Goal: Task Accomplishment & Management: Manage account settings

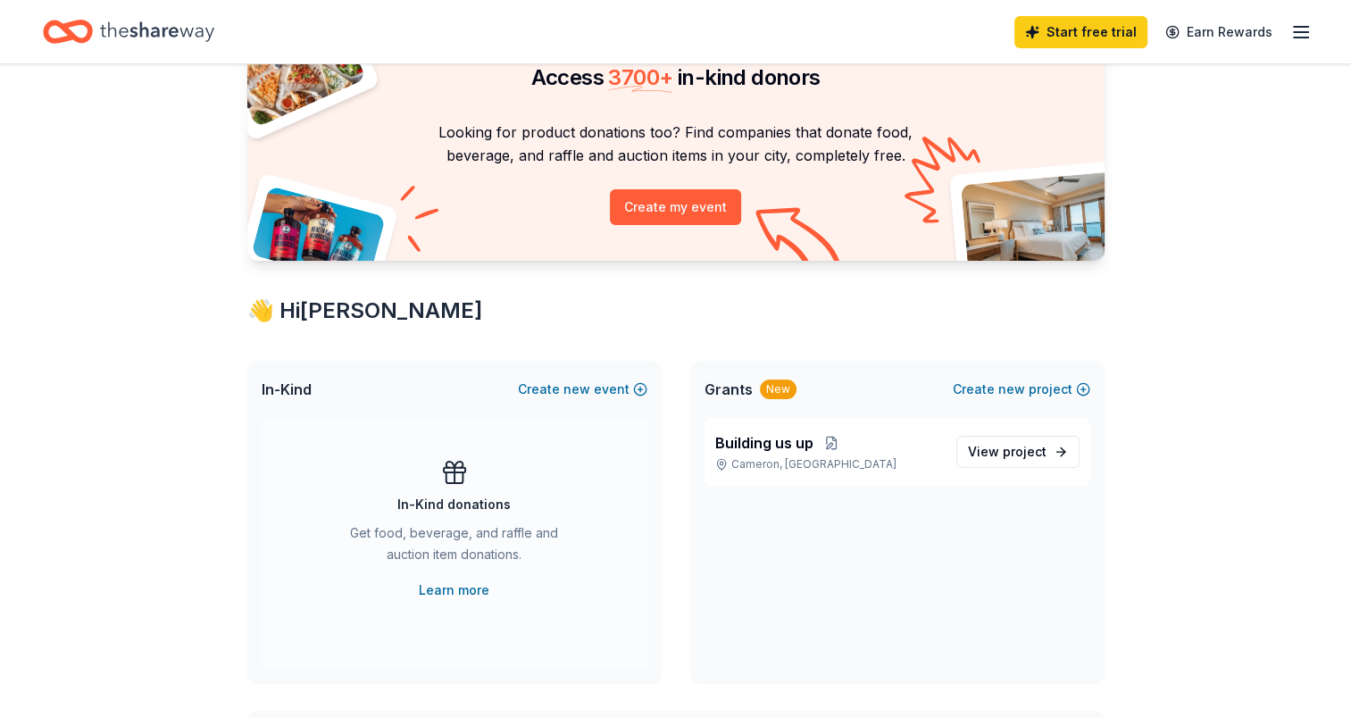
scroll to position [18, 0]
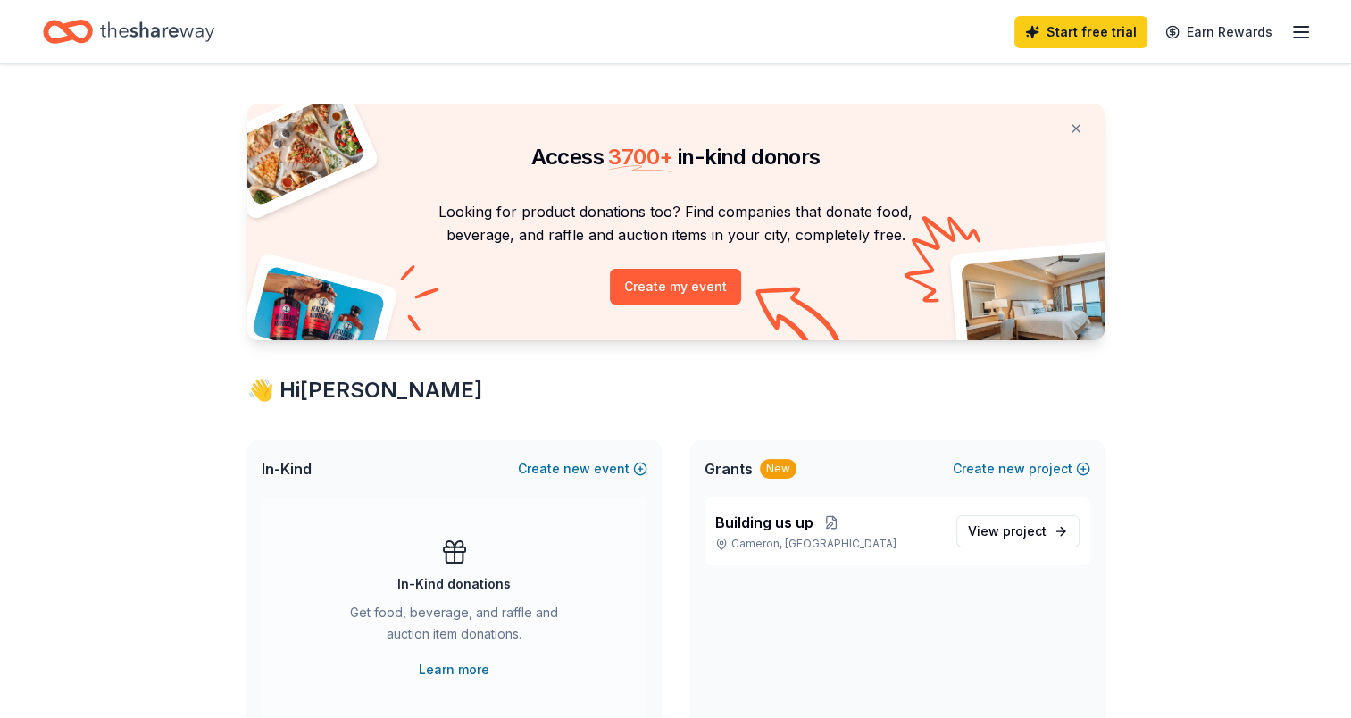
click at [1301, 35] on icon "button" at bounding box center [1300, 31] width 21 height 21
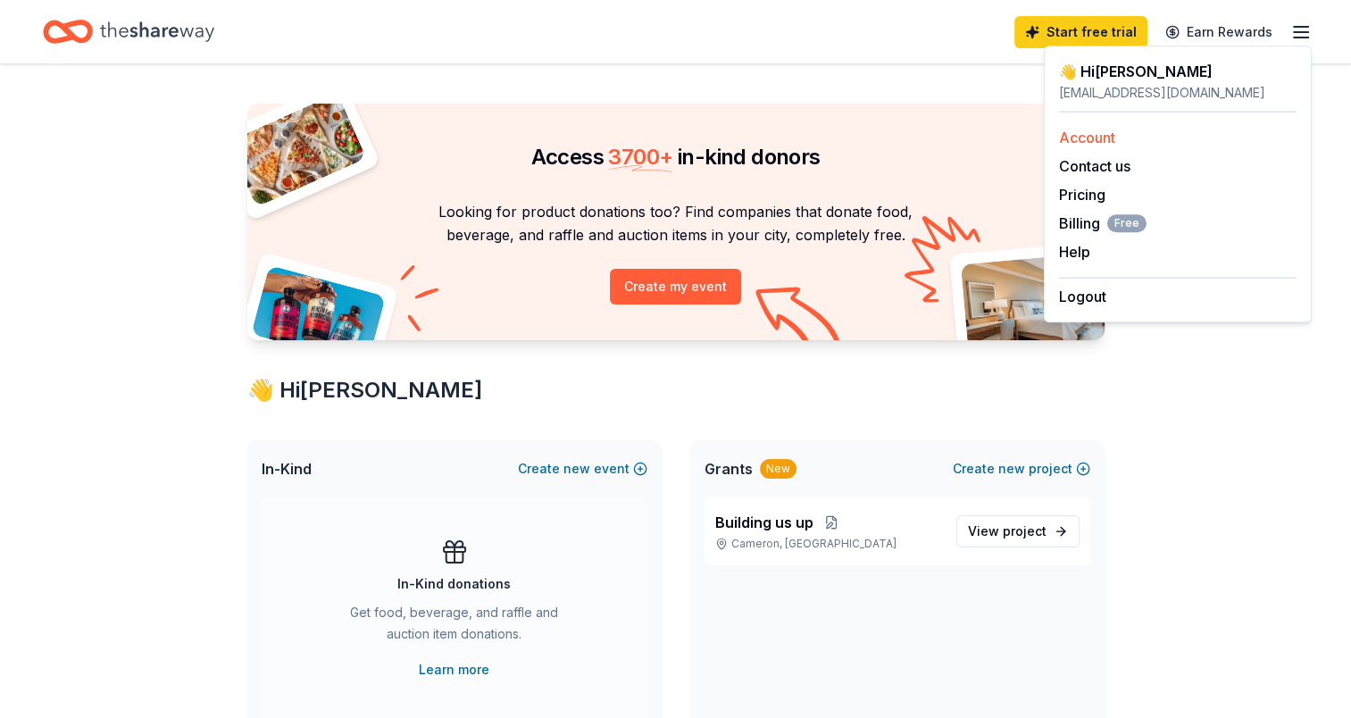
click at [1083, 135] on link "Account" at bounding box center [1087, 138] width 56 height 18
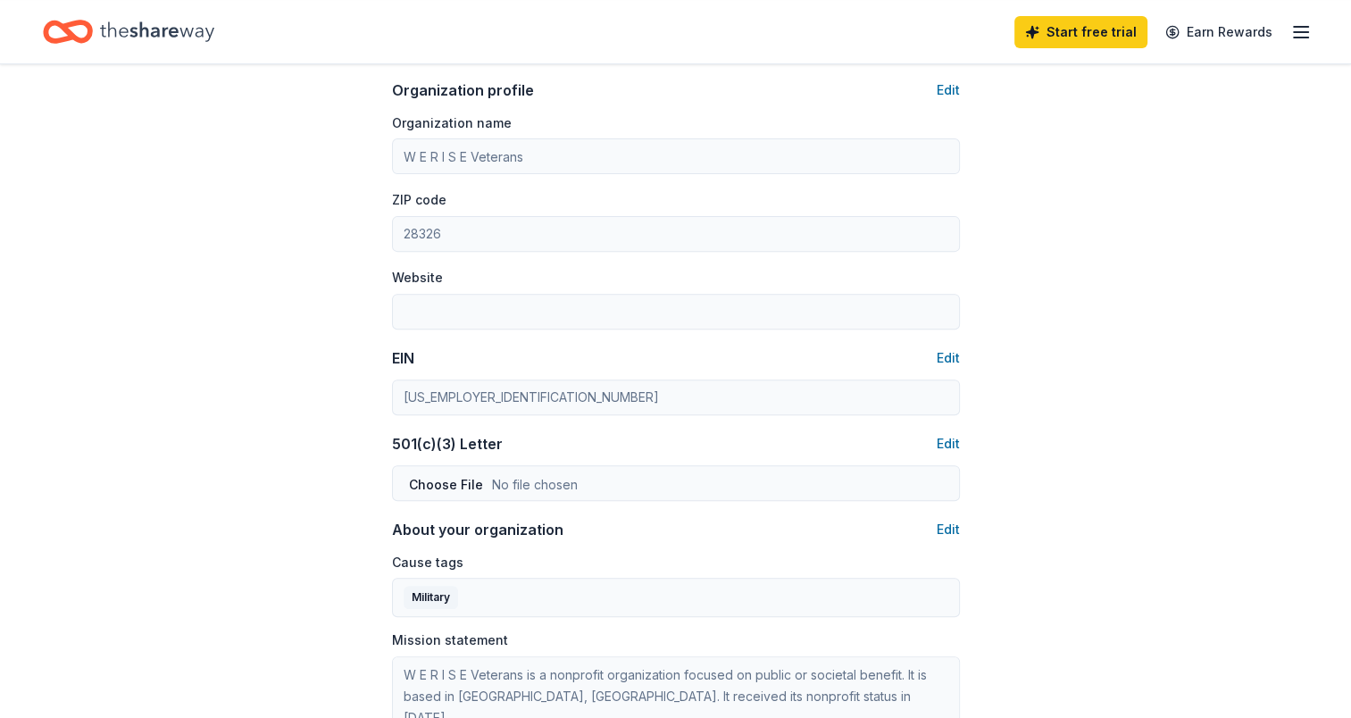
scroll to position [688, 0]
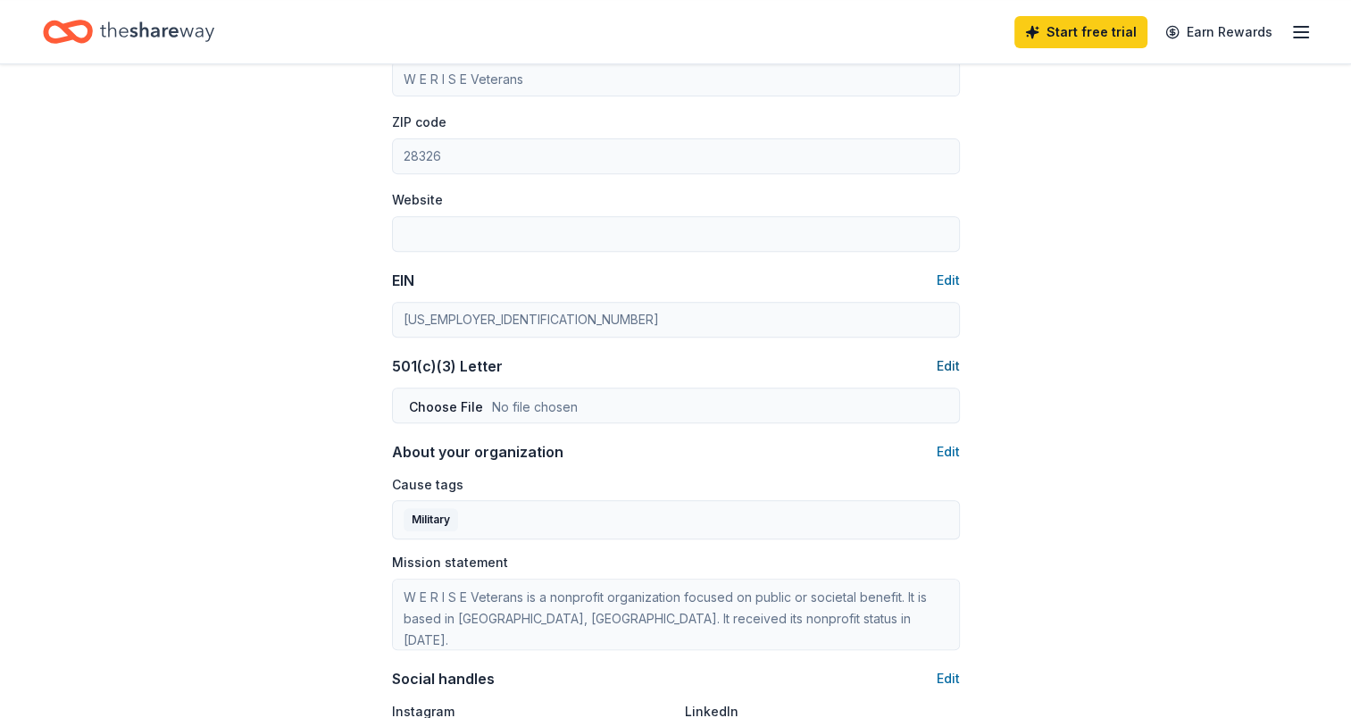
click at [947, 368] on button "Edit" at bounding box center [948, 365] width 23 height 21
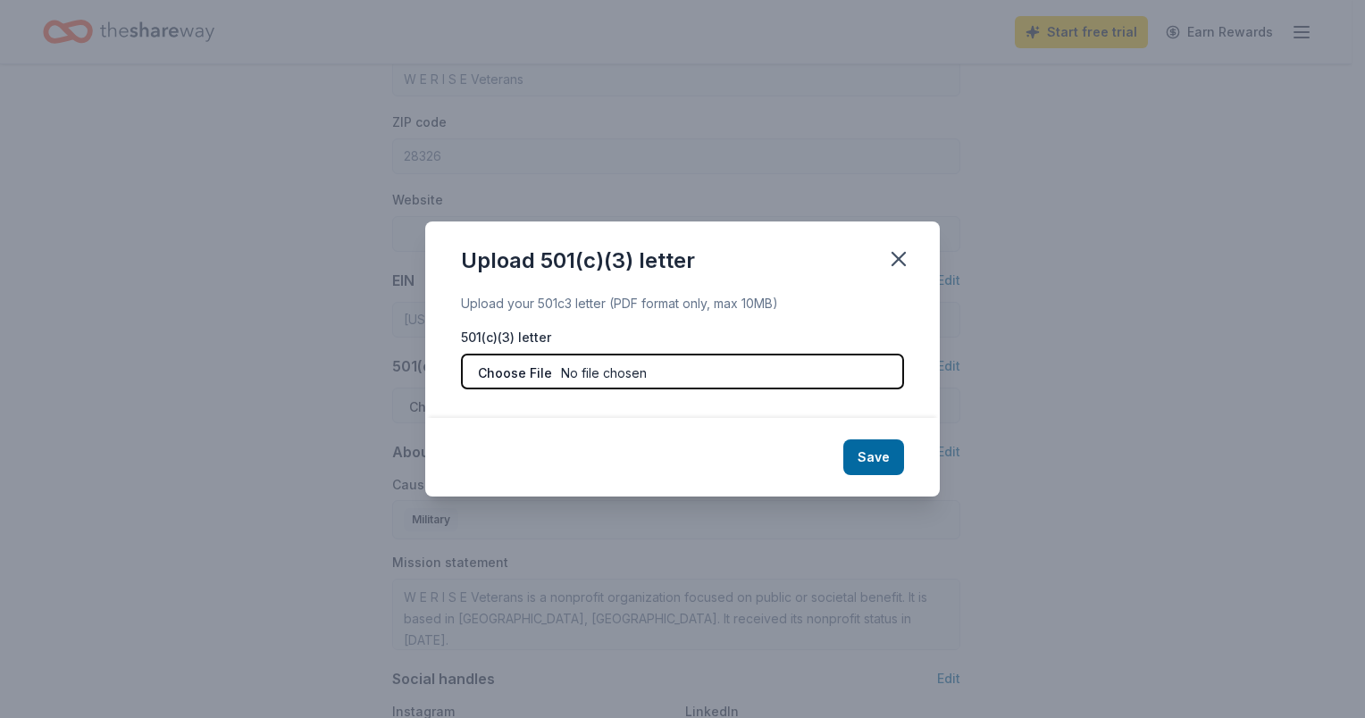
click at [654, 368] on input "file" at bounding box center [682, 372] width 443 height 36
type input "C:\fakepath\501c3 approval letter.pdf"
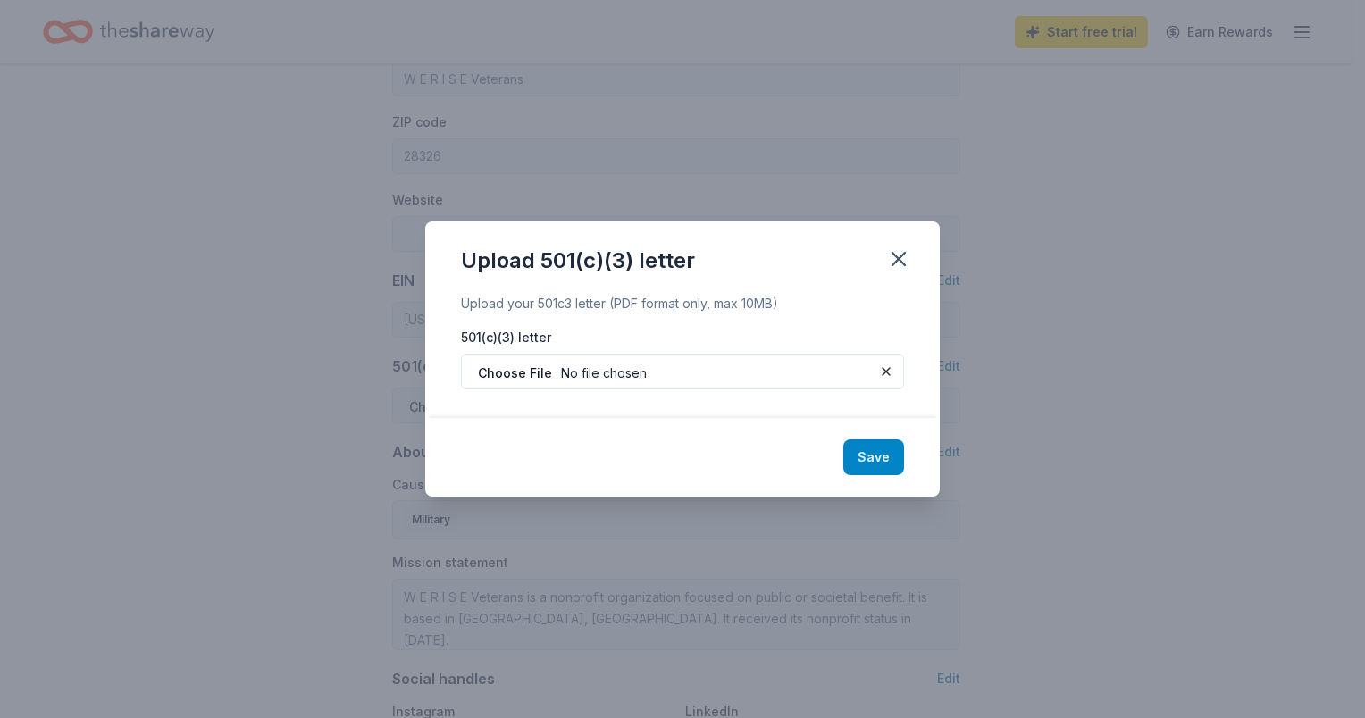
click at [889, 457] on button "Save" at bounding box center [873, 457] width 61 height 36
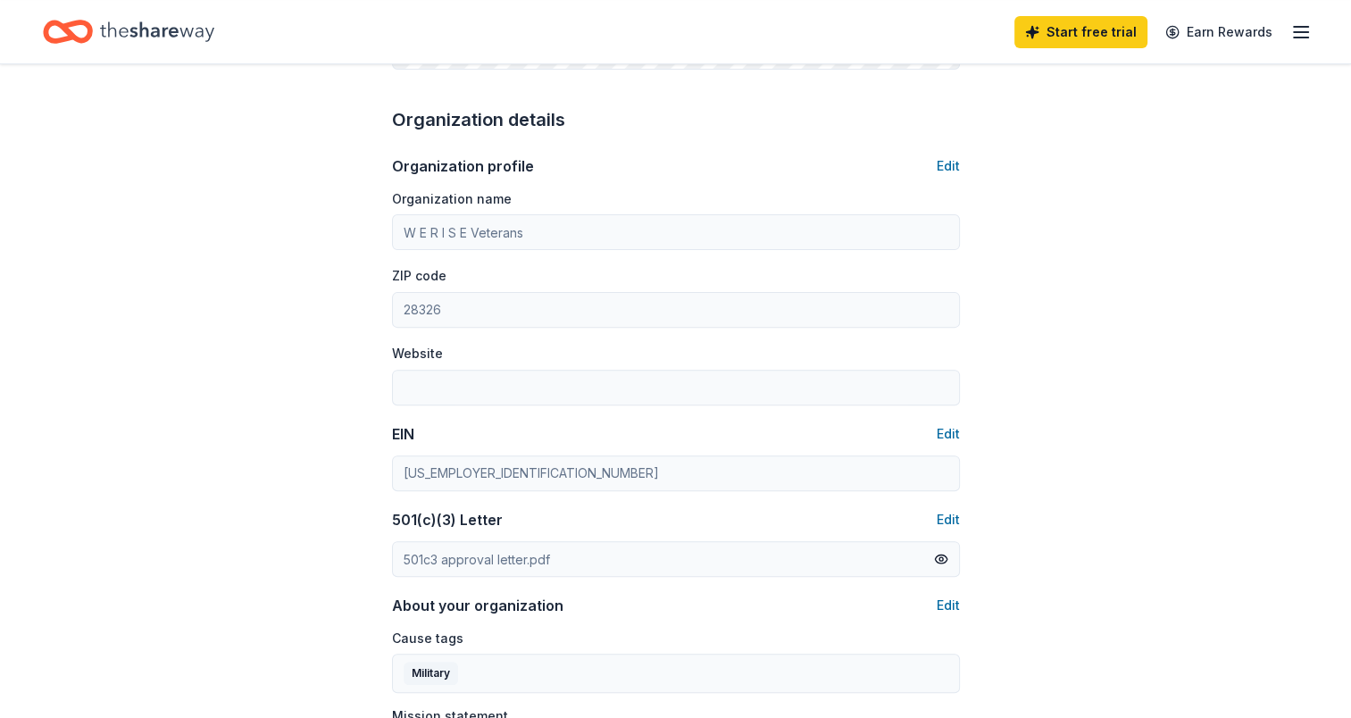
scroll to position [1072, 0]
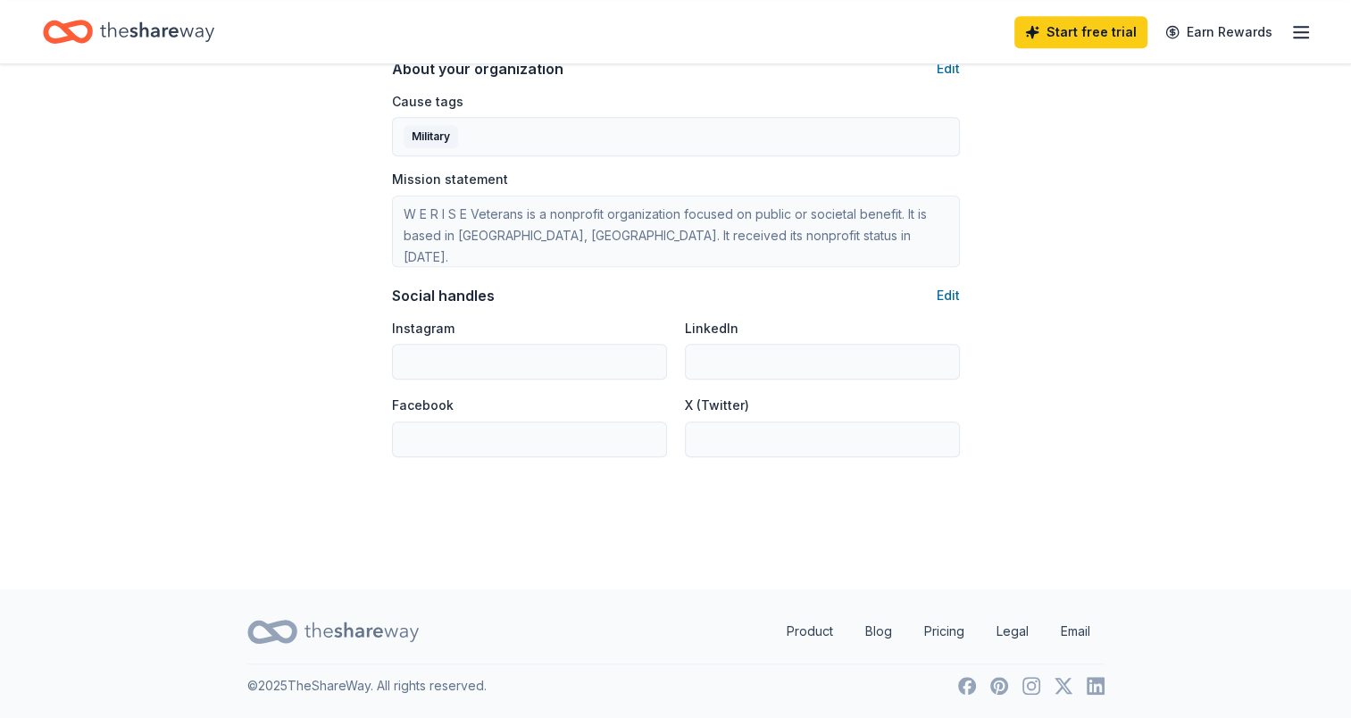
click at [149, 36] on icon "Home" at bounding box center [157, 31] width 114 height 37
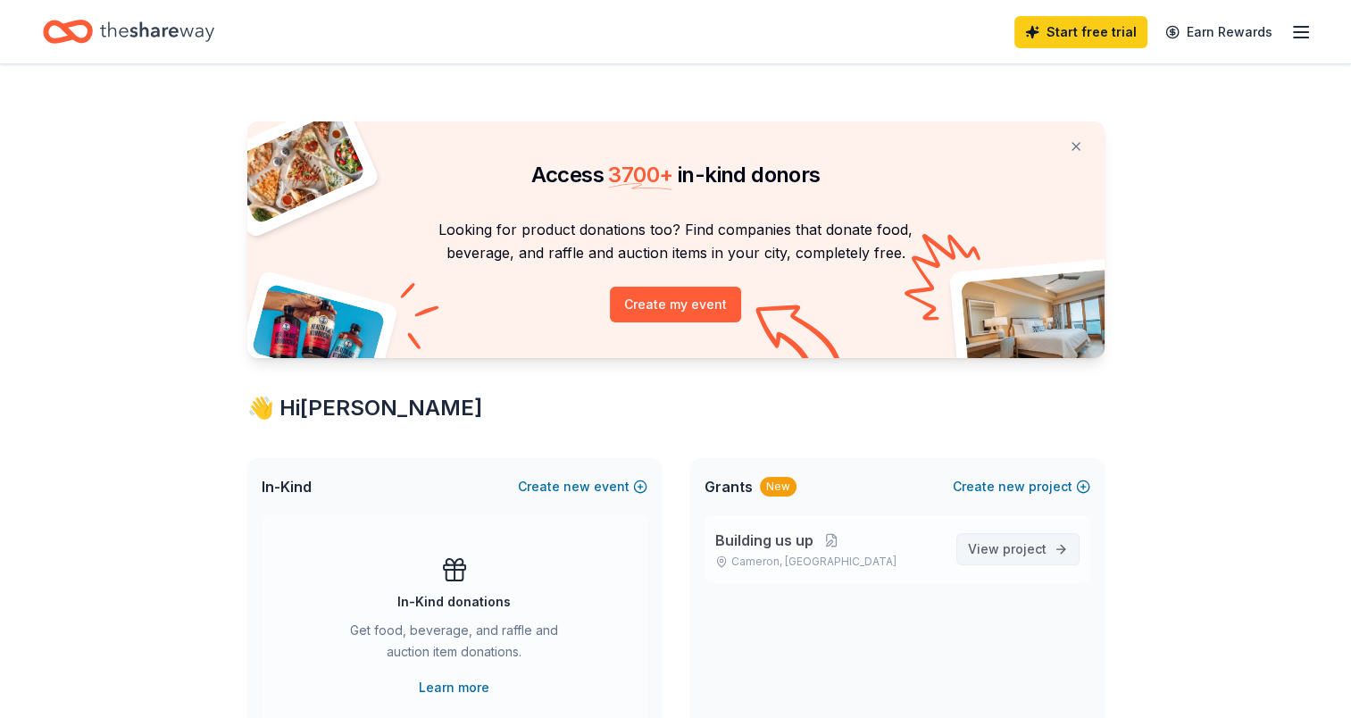
click at [1005, 548] on span "project" at bounding box center [1025, 548] width 44 height 15
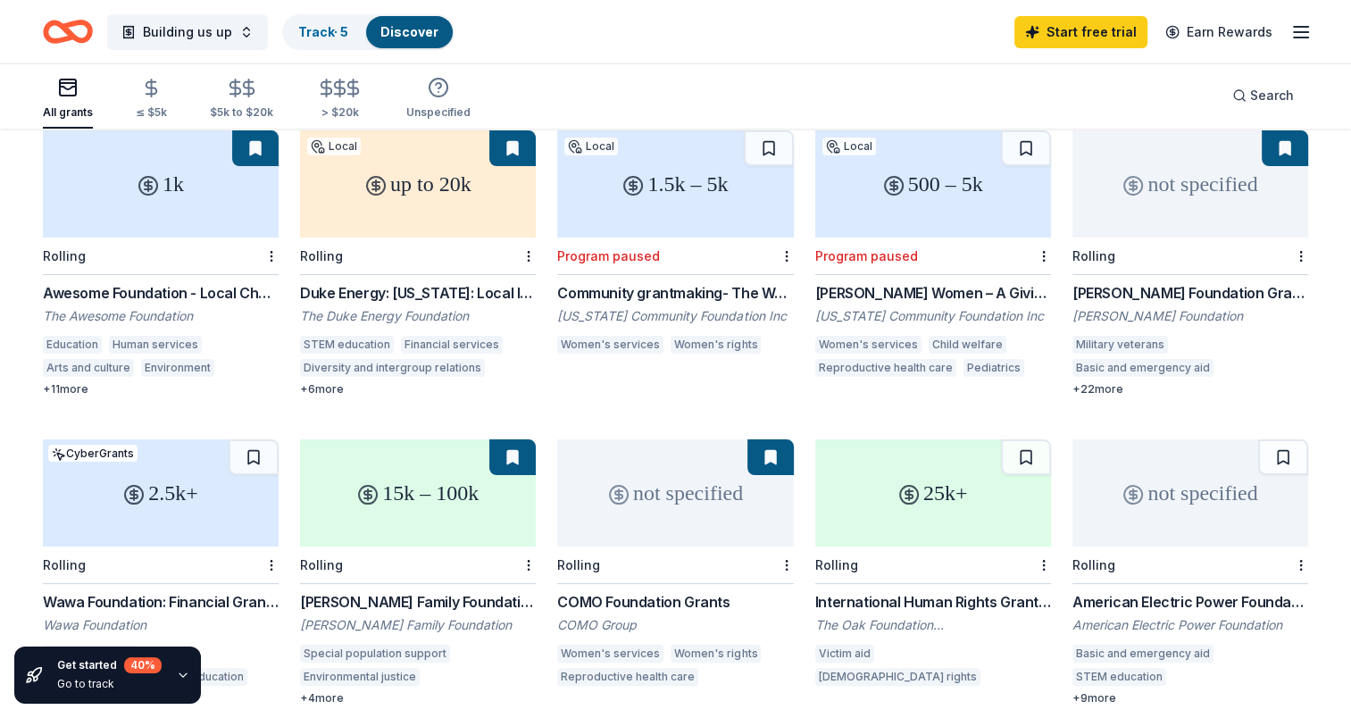
scroll to position [232, 0]
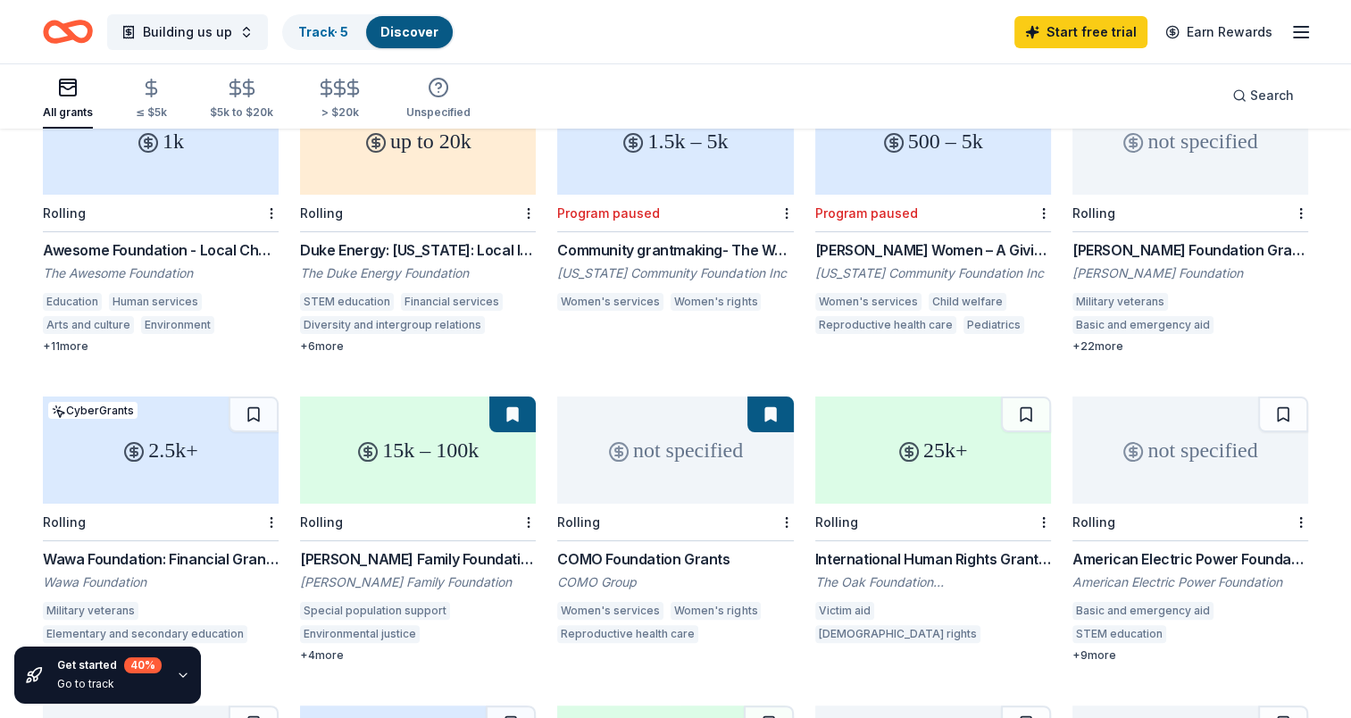
click at [134, 450] on div "2.5k+" at bounding box center [161, 450] width 236 height 107
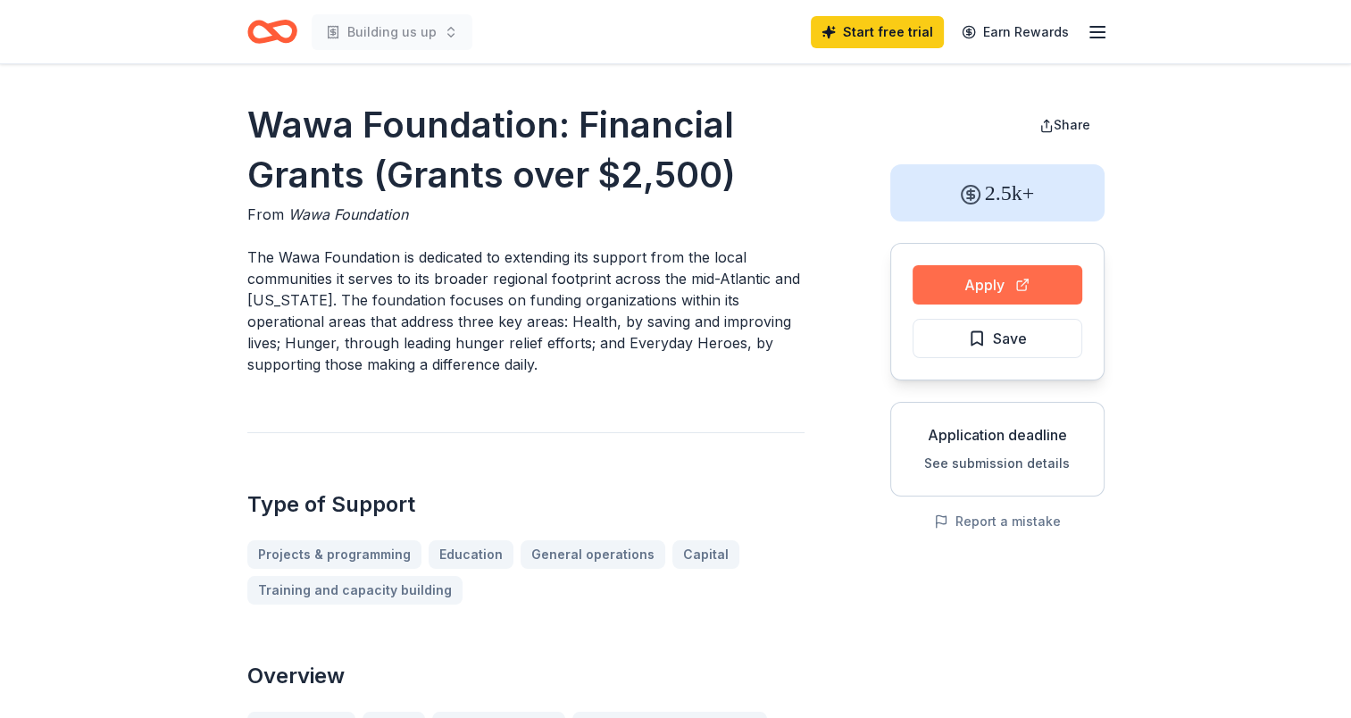
click at [993, 286] on button "Apply" at bounding box center [998, 284] width 170 height 39
